Goal: Check status: Check status

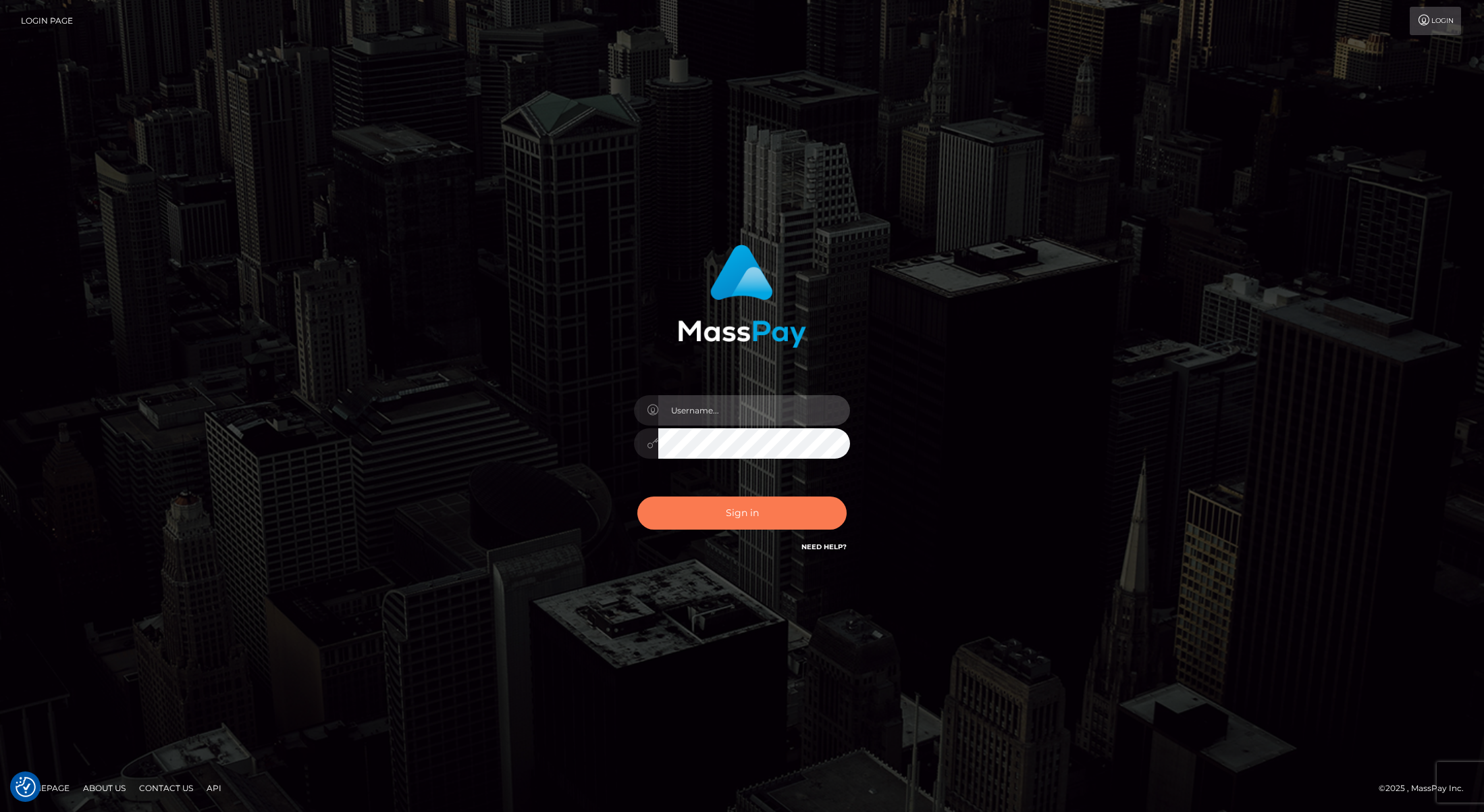
type input "Josue perales"
click at [770, 509] on button "Sign in" at bounding box center [742, 513] width 209 height 33
type input "[PERSON_NAME]"
drag, startPoint x: 0, startPoint y: 0, endPoint x: 772, endPoint y: 510, distance: 925.2
click at [772, 510] on button "Sign in" at bounding box center [742, 513] width 209 height 33
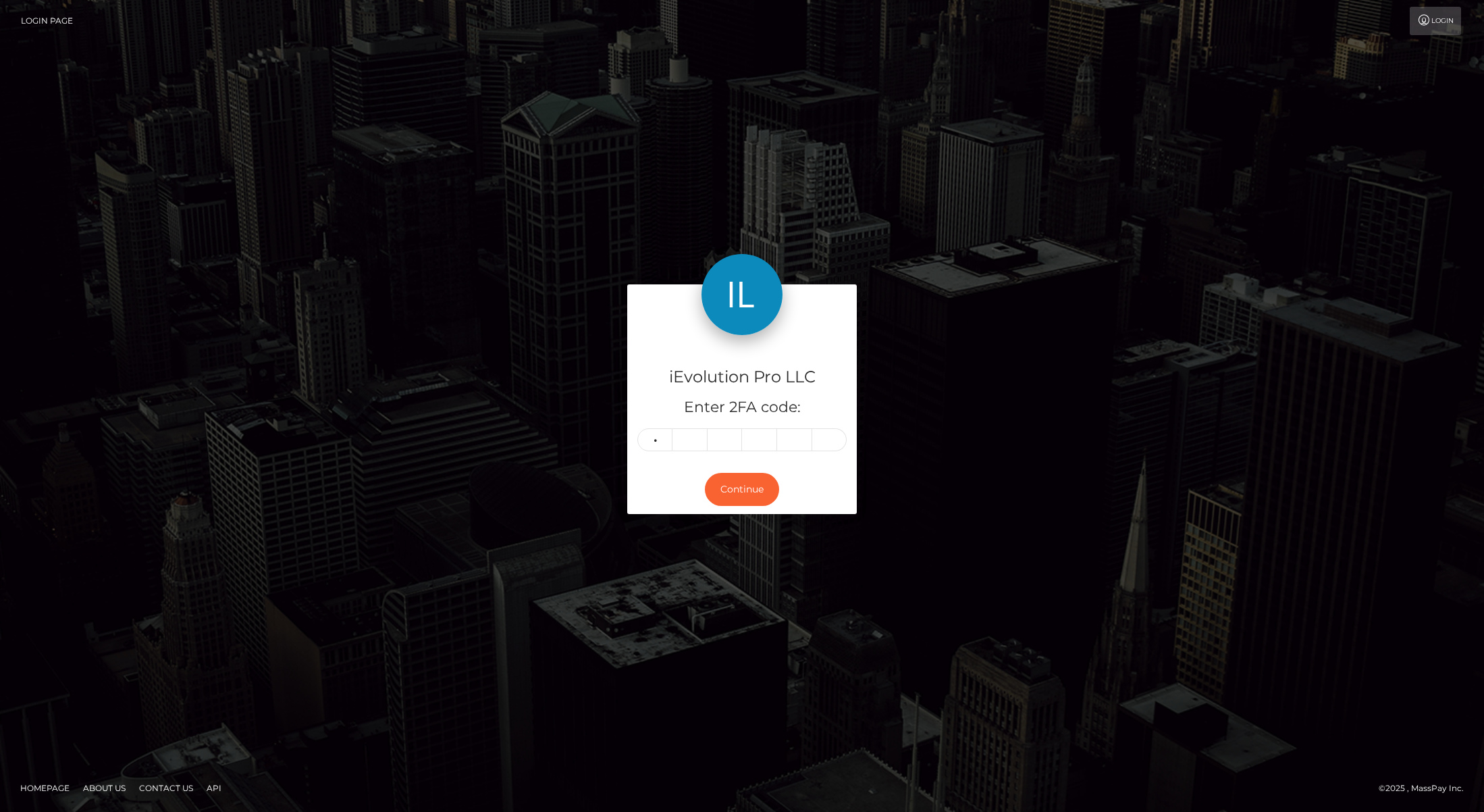
type input "6"
type input "3"
type input "5"
type input "7"
type input "5"
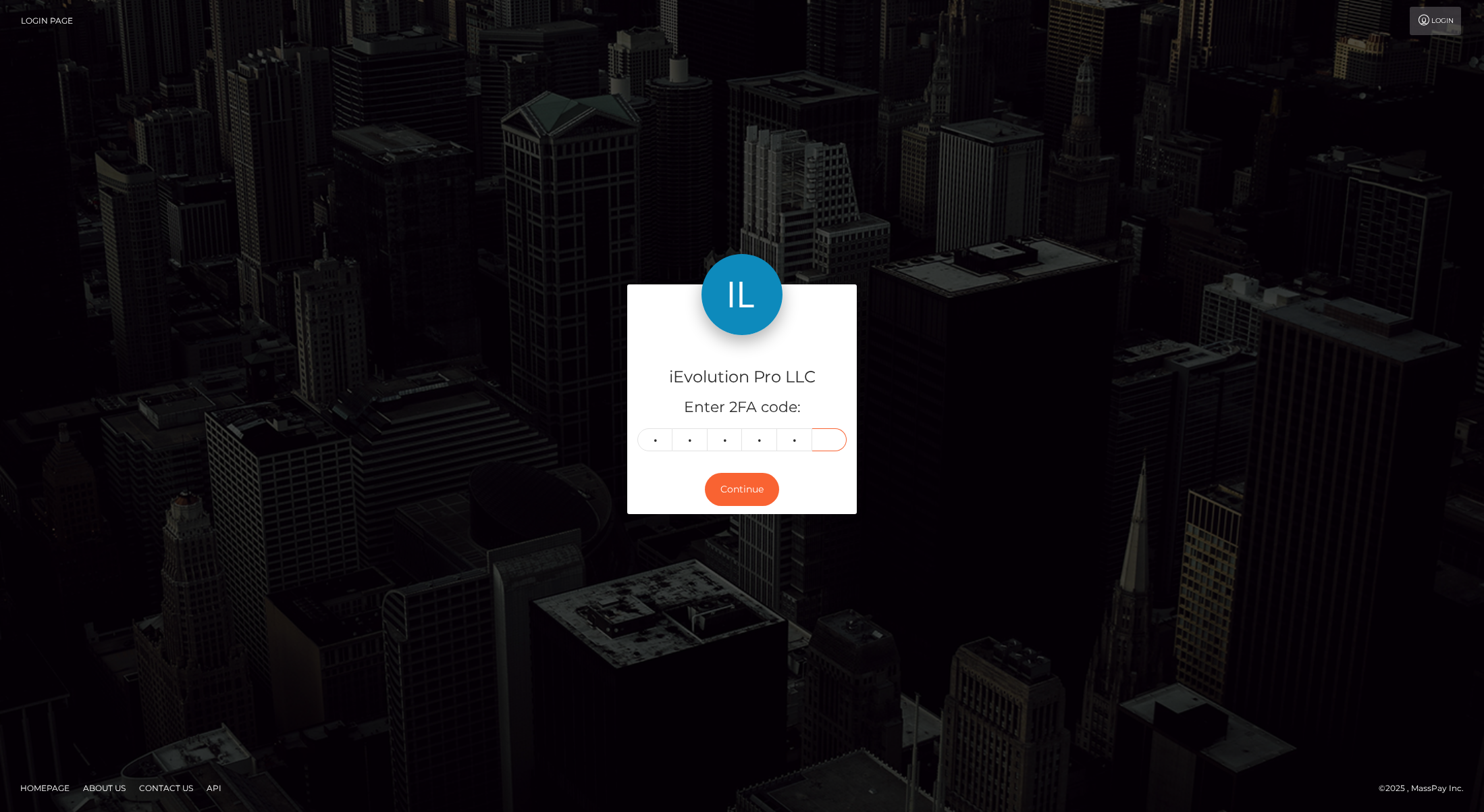
type input "1"
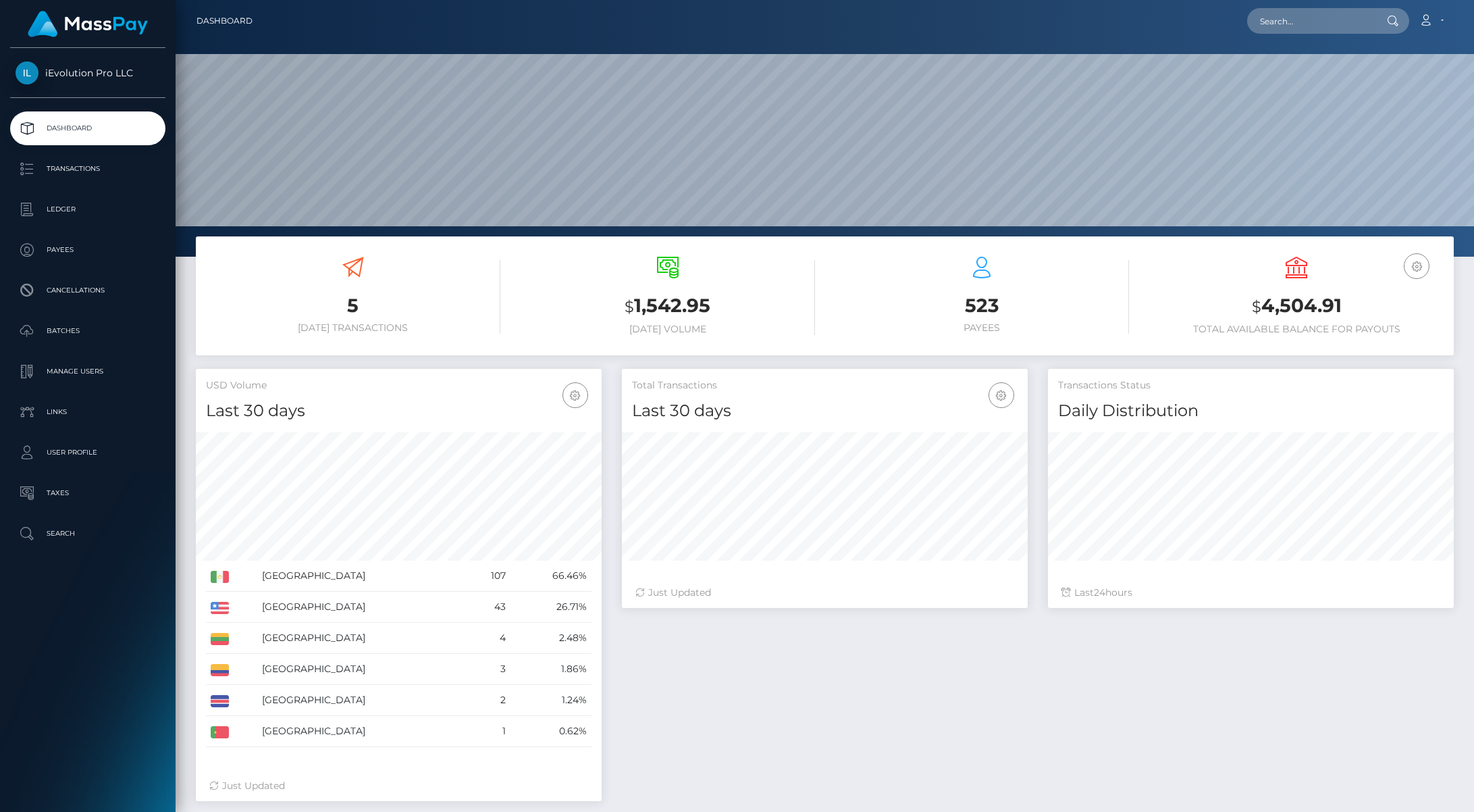
scroll to position [240, 406]
click at [86, 169] on p "Transactions" at bounding box center [88, 169] width 145 height 20
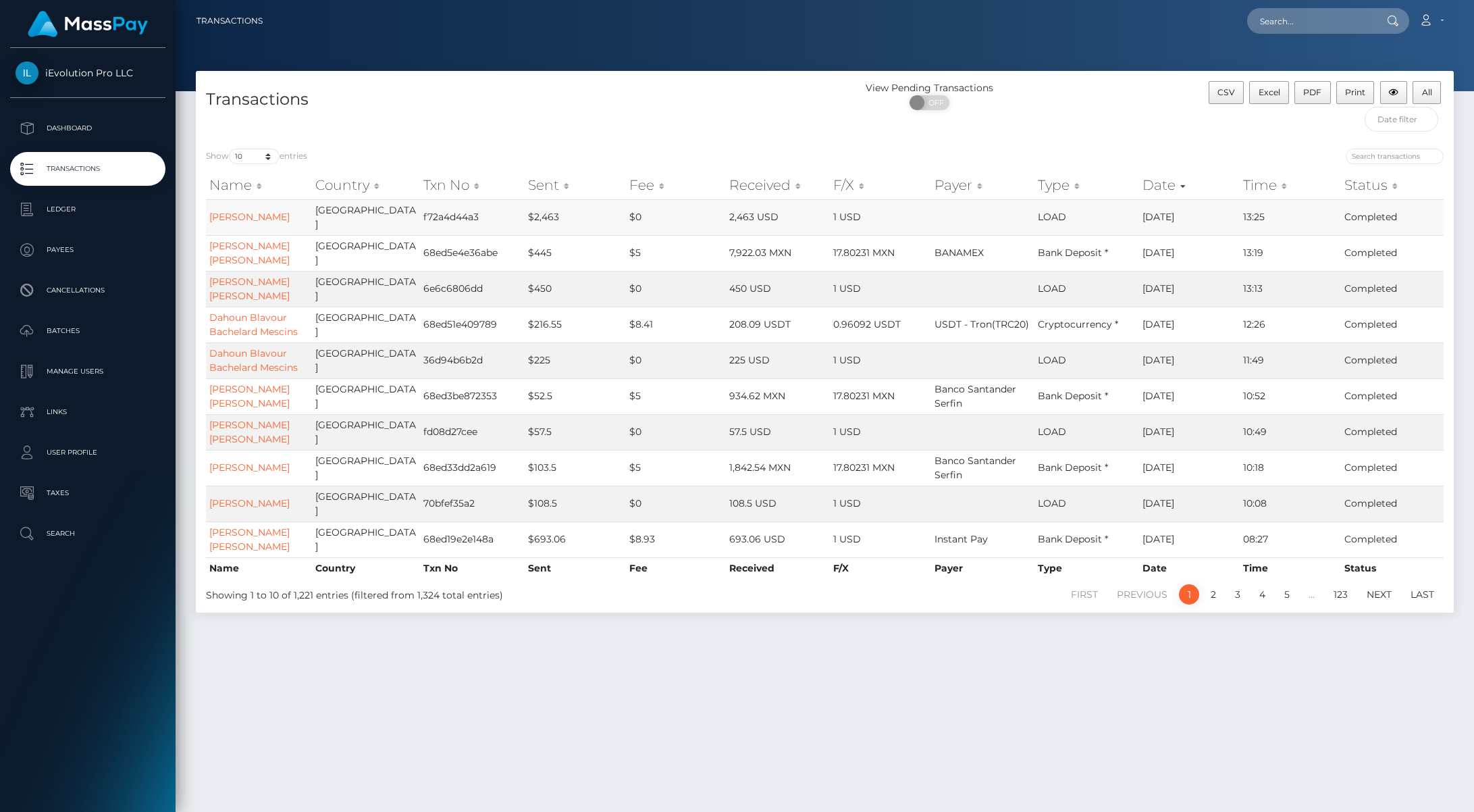
drag, startPoint x: 518, startPoint y: 217, endPoint x: 552, endPoint y: 221, distance: 34.2
click at [549, 218] on td "$2,463" at bounding box center [575, 217] width 101 height 36
click at [86, 142] on link "Dashboard" at bounding box center [88, 128] width 156 height 33
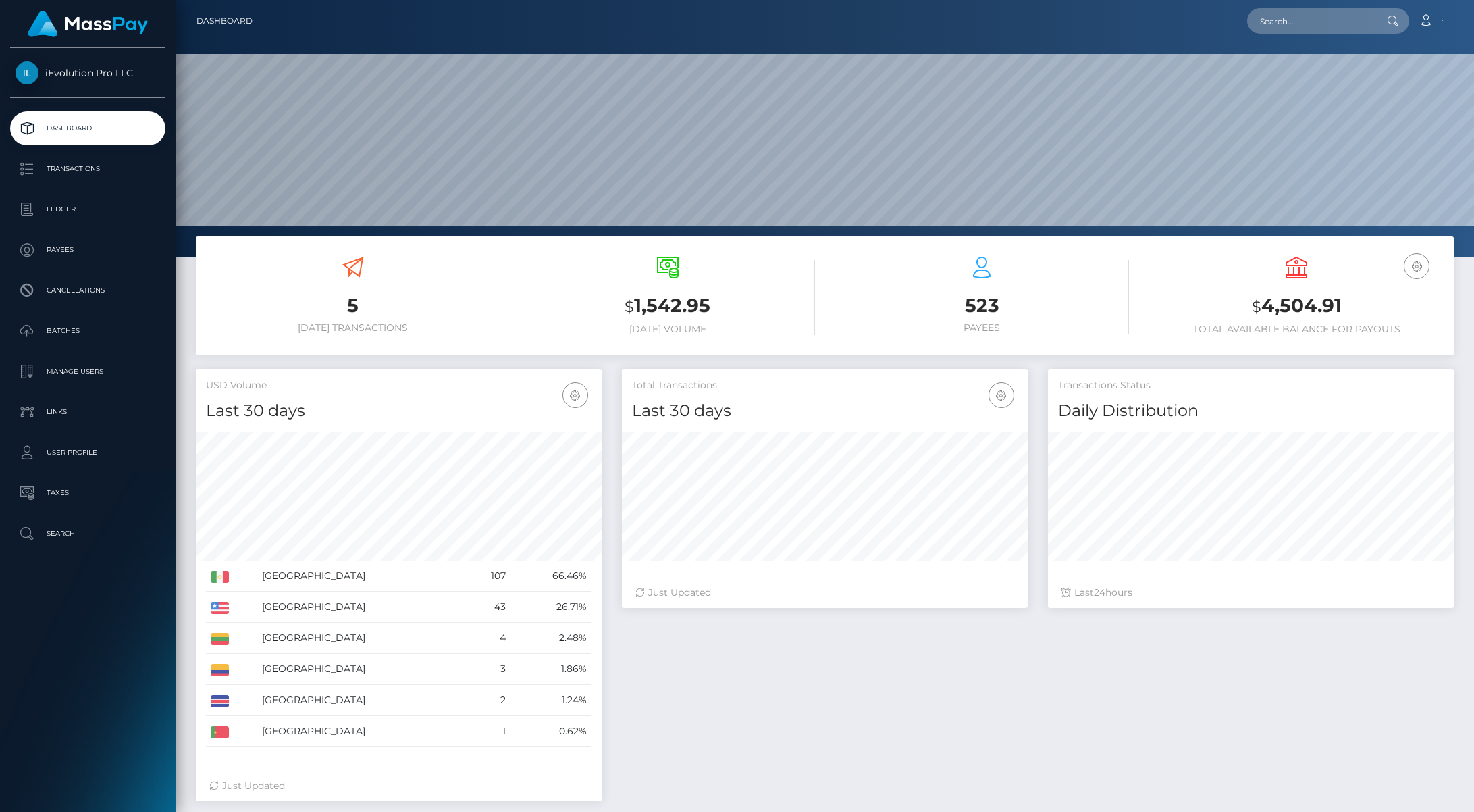
scroll to position [240, 406]
